Goal: Task Accomplishment & Management: Manage account settings

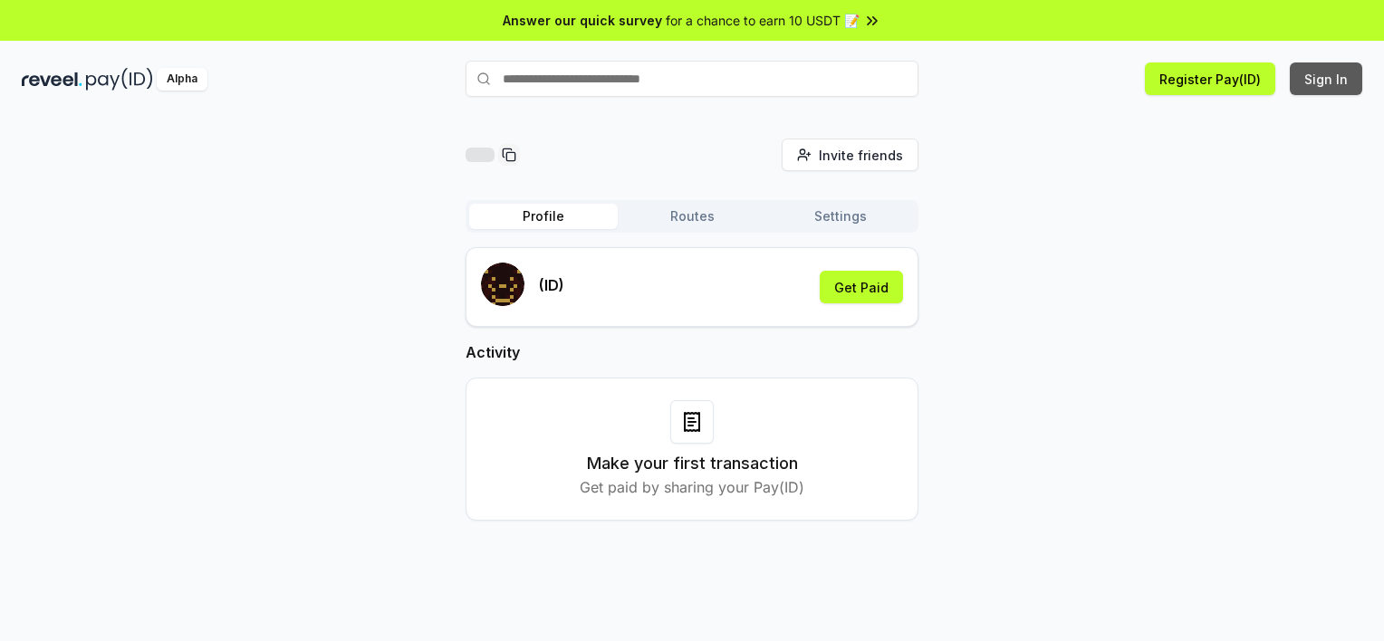
click at [1350, 87] on button "Sign In" at bounding box center [1326, 79] width 72 height 33
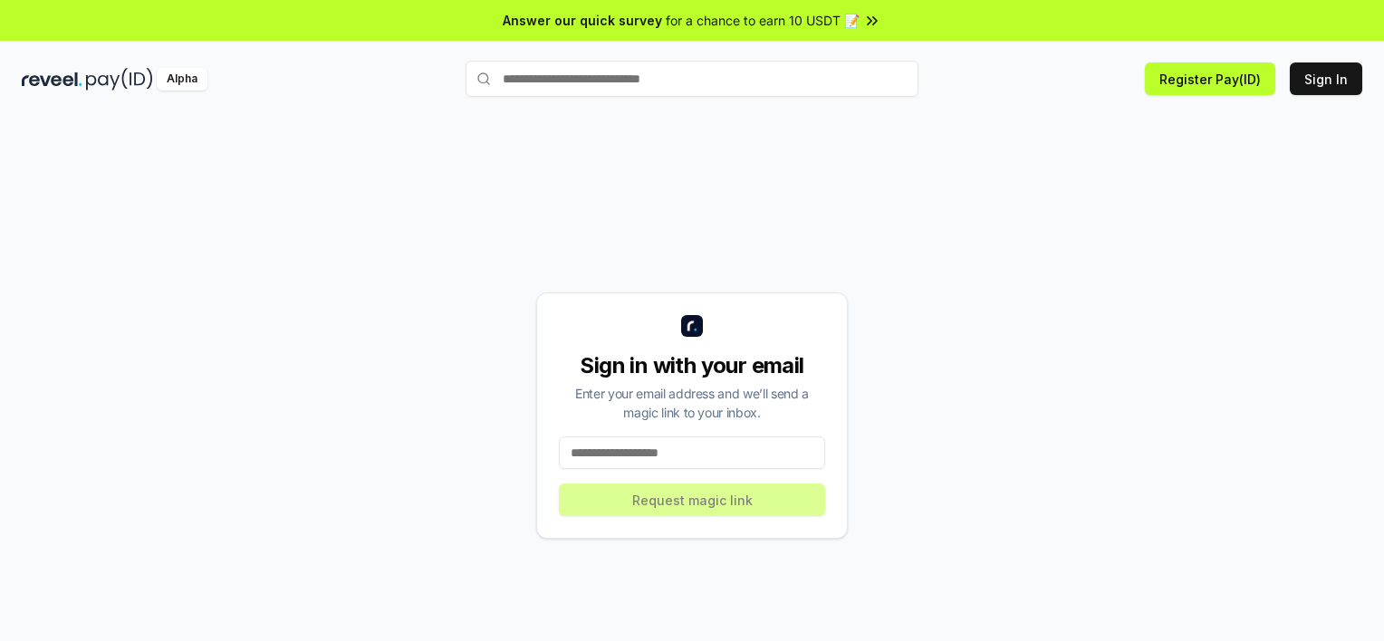
click at [635, 448] on input at bounding box center [692, 453] width 266 height 33
type input "**********"
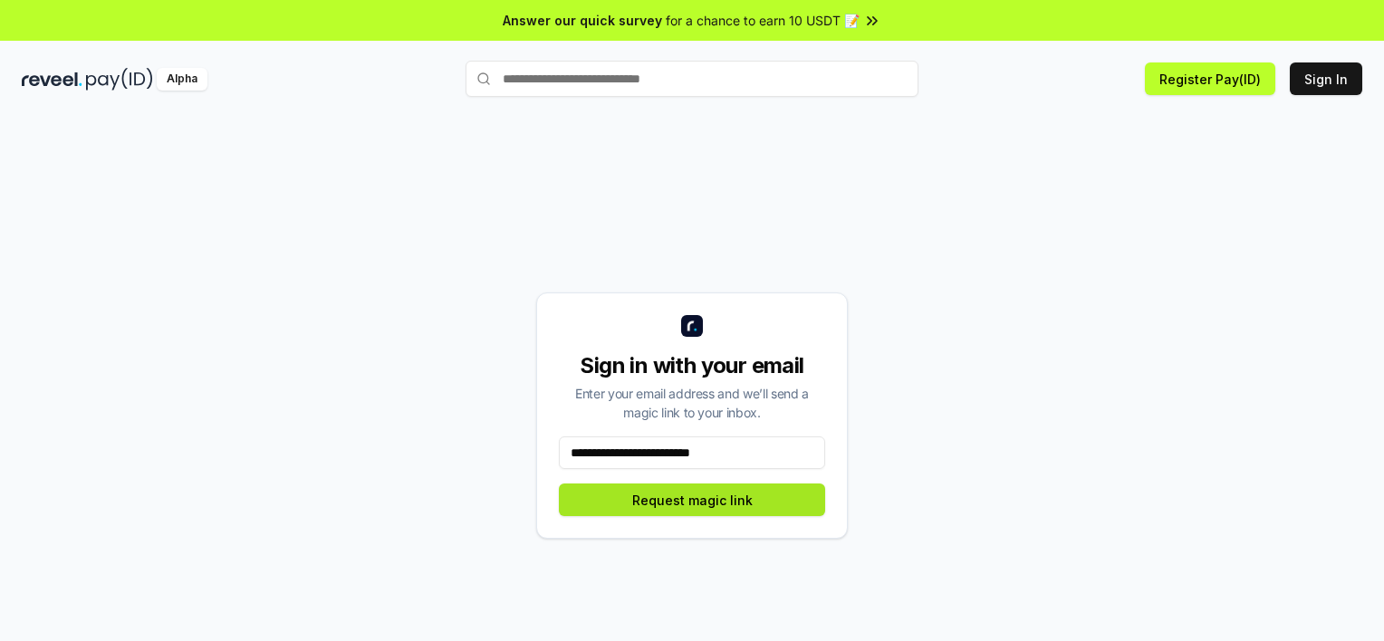
click at [671, 497] on button "Request magic link" at bounding box center [692, 500] width 266 height 33
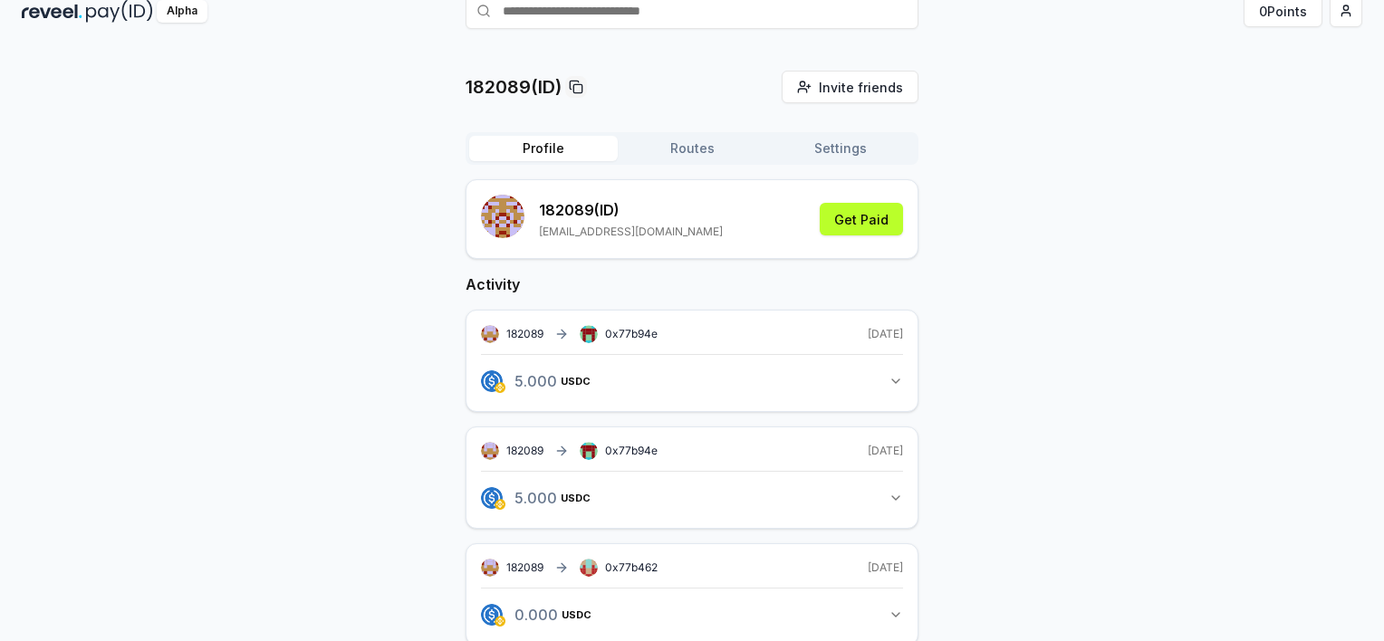
scroll to position [67, 0]
click at [884, 226] on button "Get Paid" at bounding box center [861, 220] width 83 height 33
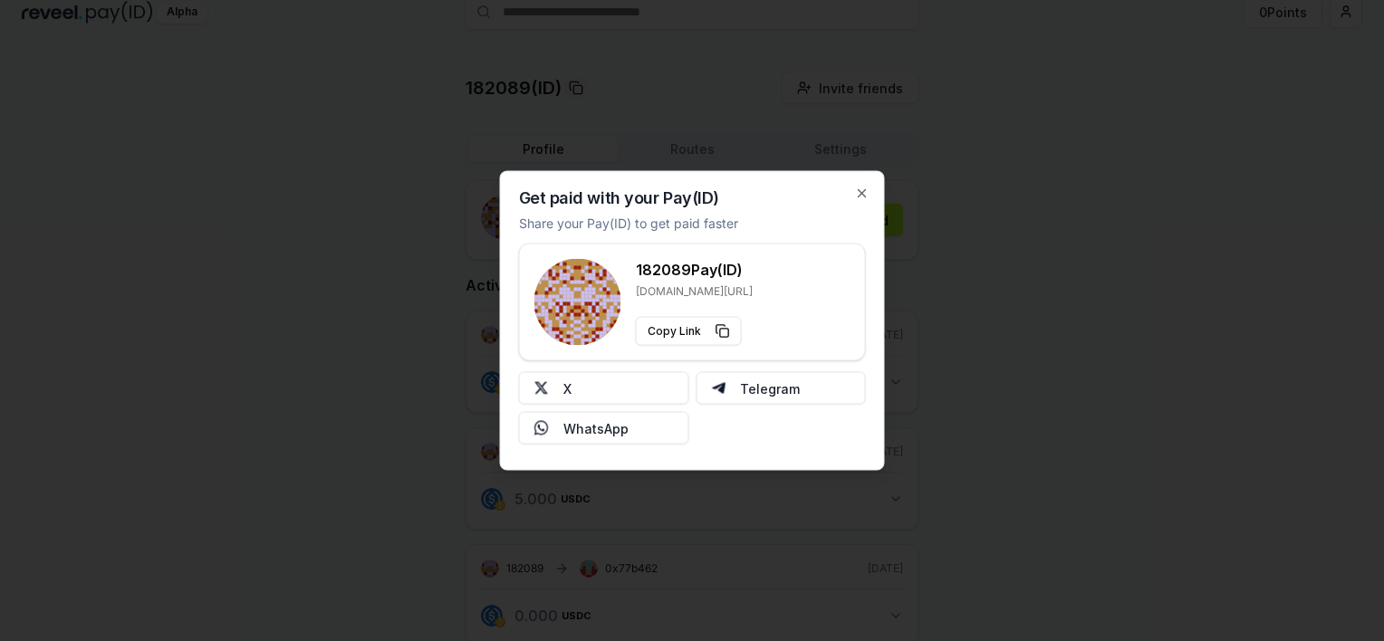
click at [866, 177] on div "Get paid with your Pay(ID) Share your Pay(ID) to get paid faster 182089 Pay(ID)…" at bounding box center [692, 321] width 385 height 300
click at [861, 188] on icon "button" at bounding box center [862, 194] width 14 height 14
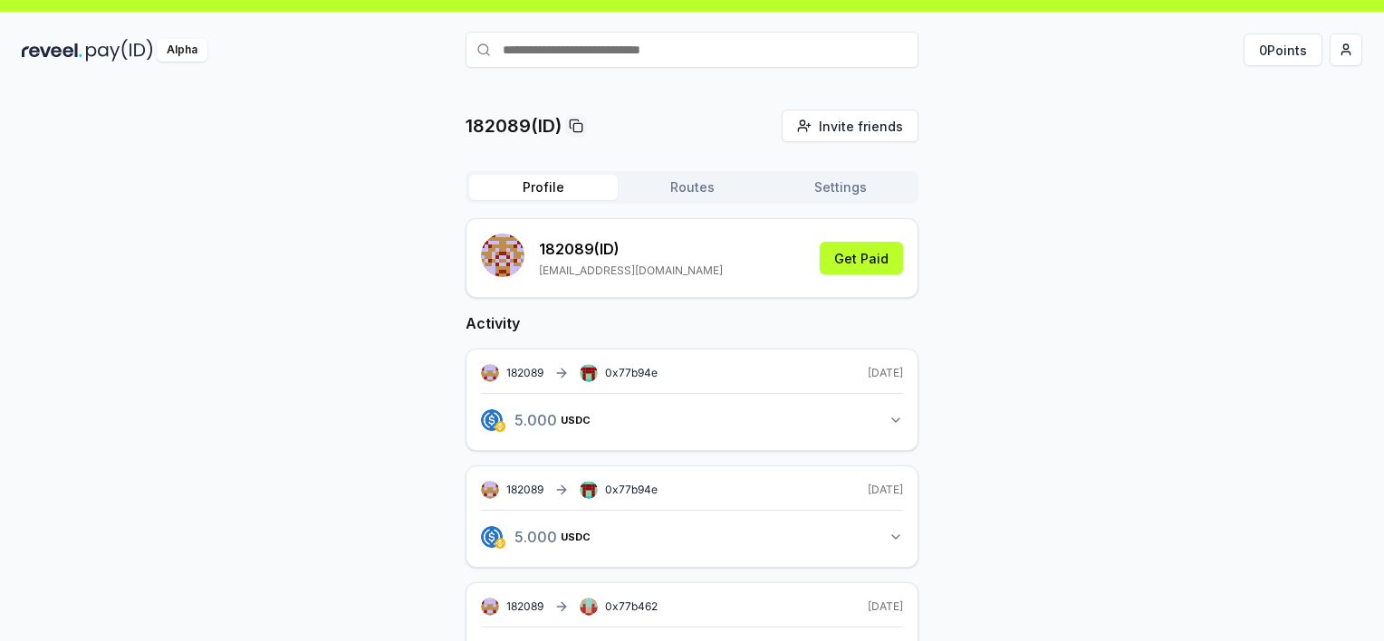
scroll to position [6, 0]
